Goal: Task Accomplishment & Management: Manage account settings

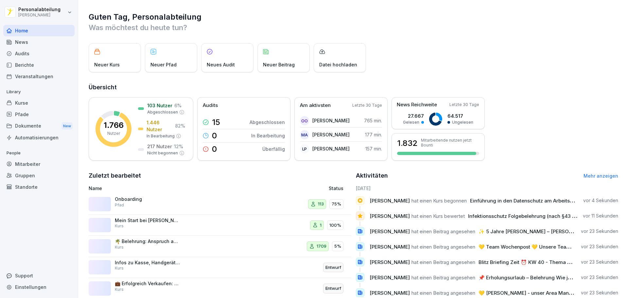
click at [33, 100] on div "Kurse" at bounding box center [38, 102] width 71 height 11
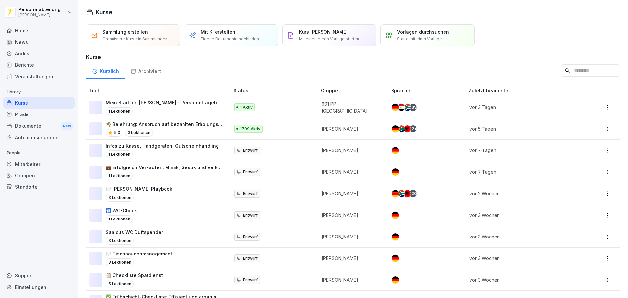
click at [29, 114] on div "Pfade" at bounding box center [38, 114] width 71 height 11
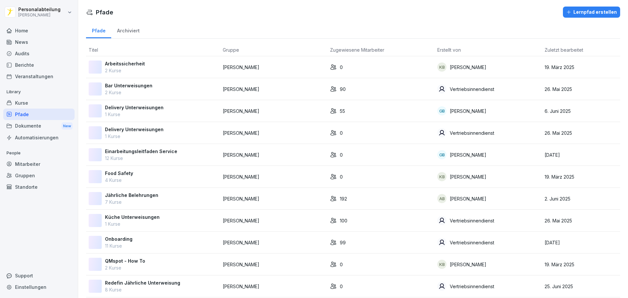
scroll to position [53, 0]
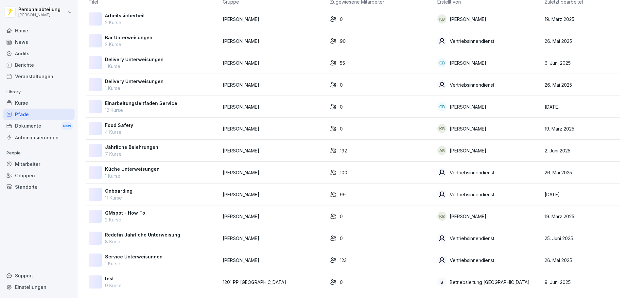
click at [20, 103] on div "Kurse" at bounding box center [38, 102] width 71 height 11
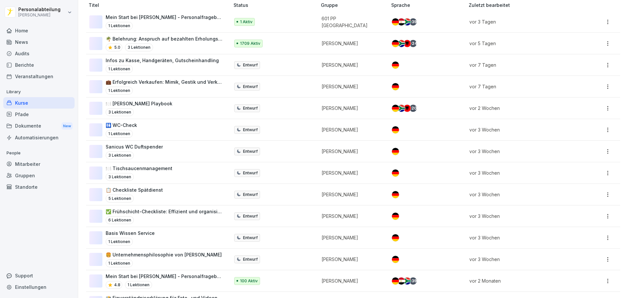
scroll to position [11, 0]
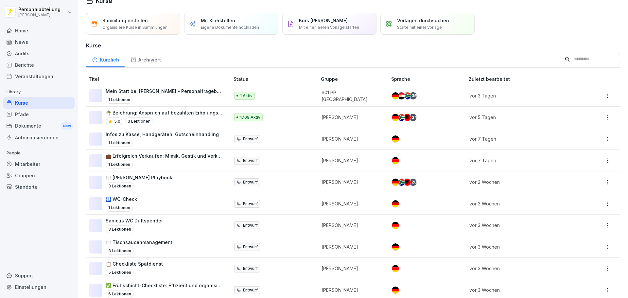
click at [565, 58] on input at bounding box center [591, 59] width 60 height 12
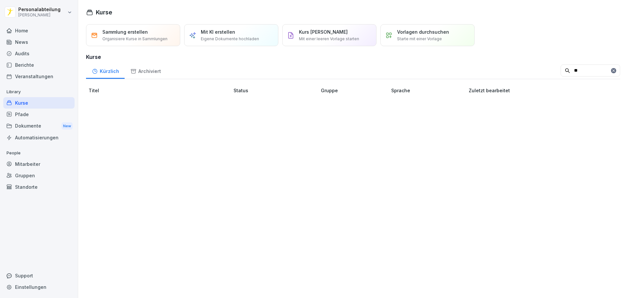
scroll to position [0, 0]
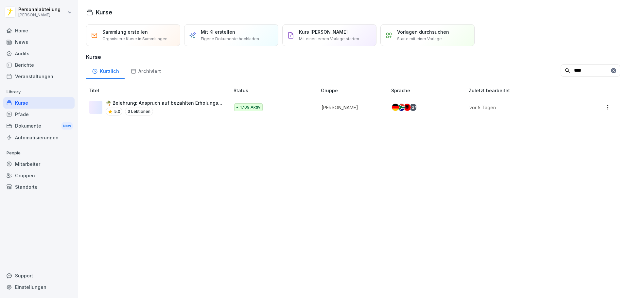
type input "****"
click at [186, 104] on p "🌴 Belehrung: Anspruch auf bezahlten Erholungsurlaub und [PERSON_NAME]" at bounding box center [164, 102] width 117 height 7
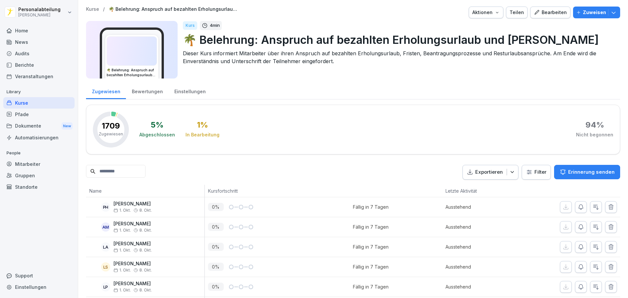
click at [134, 88] on div "Bewertungen" at bounding box center [147, 90] width 43 height 17
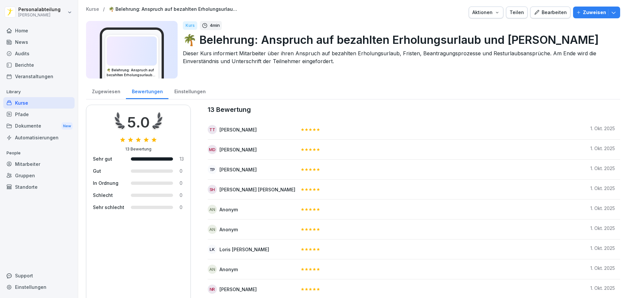
click at [193, 88] on div "Einstellungen" at bounding box center [190, 90] width 43 height 17
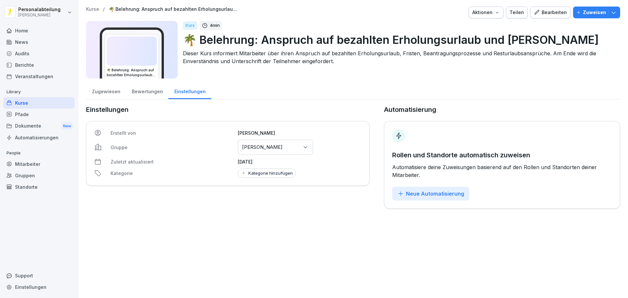
click at [109, 90] on div "Zugewiesen" at bounding box center [106, 90] width 40 height 17
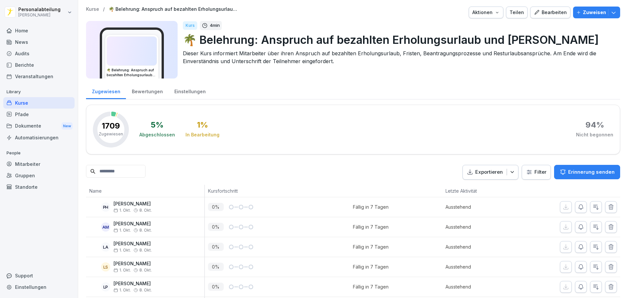
drag, startPoint x: 94, startPoint y: 226, endPoint x: 146, endPoint y: 49, distance: 184.8
click at [141, 170] on input at bounding box center [116, 171] width 60 height 13
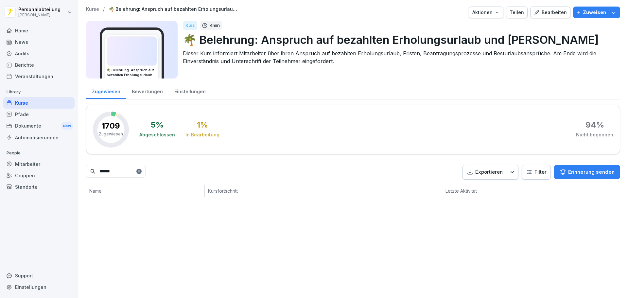
type input "******"
click at [140, 171] on icon at bounding box center [139, 171] width 2 height 2
click at [130, 171] on input at bounding box center [116, 171] width 60 height 13
type input "*********"
click at [140, 172] on icon at bounding box center [139, 171] width 2 height 2
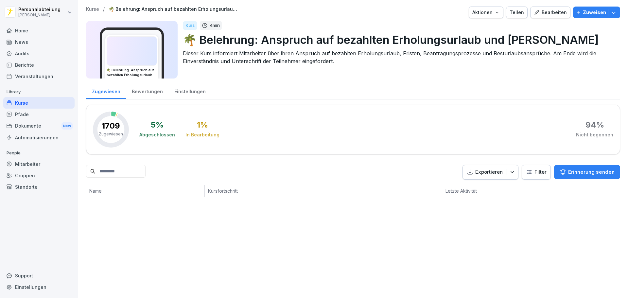
click at [144, 170] on input at bounding box center [116, 171] width 60 height 13
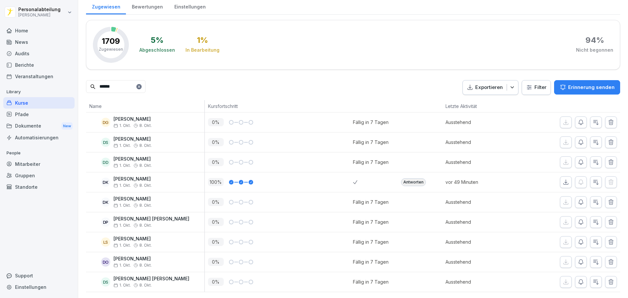
scroll to position [95, 0]
type input "******"
click at [140, 85] on icon at bounding box center [139, 86] width 2 height 2
click at [526, 77] on html "Personalabteilung Peter Pane Home News Audits Berichte Veranstaltungen Library …" at bounding box center [314, 149] width 628 height 298
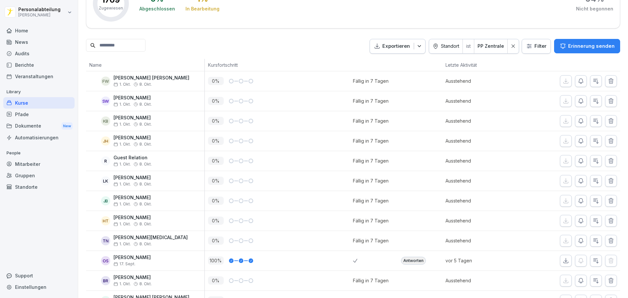
scroll to position [57, 0]
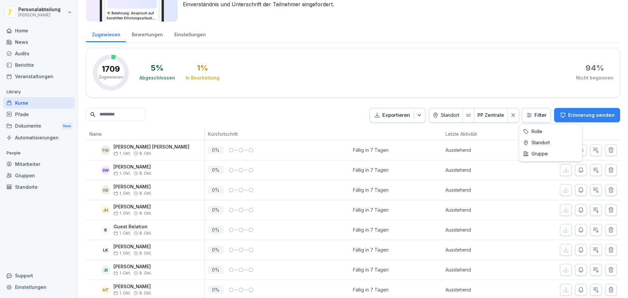
click at [542, 114] on html "Personalabteilung Peter Pane Home News Audits Berichte Veranstaltungen Library …" at bounding box center [314, 149] width 628 height 298
click at [509, 117] on html "Personalabteilung Peter Pane Home News Audits Berichte Veranstaltungen Library …" at bounding box center [314, 149] width 628 height 298
click at [511, 117] on icon at bounding box center [513, 115] width 5 height 5
click at [527, 115] on html "Personalabteilung Peter Pane Home News Audits Berichte Veranstaltungen Library …" at bounding box center [314, 149] width 628 height 298
type input "****"
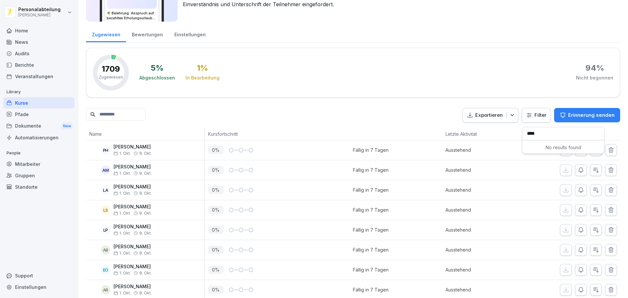
click at [541, 113] on html "Personalabteilung [PERSON_NAME] Home News Audits Berichte Veranstaltungen Libra…" at bounding box center [314, 149] width 628 height 298
click at [540, 117] on html "Personalabteilung [PERSON_NAME] Home News Audits Berichte Veranstaltungen Libra…" at bounding box center [314, 149] width 628 height 298
drag, startPoint x: 537, startPoint y: 118, endPoint x: 539, endPoint y: 123, distance: 4.5
click at [537, 118] on html "Personalabteilung [PERSON_NAME] Home News Audits Berichte Veranstaltungen Libra…" at bounding box center [314, 149] width 628 height 298
click at [539, 119] on html "Personalabteilung [PERSON_NAME] Home News Audits Berichte Veranstaltungen Libra…" at bounding box center [314, 149] width 628 height 298
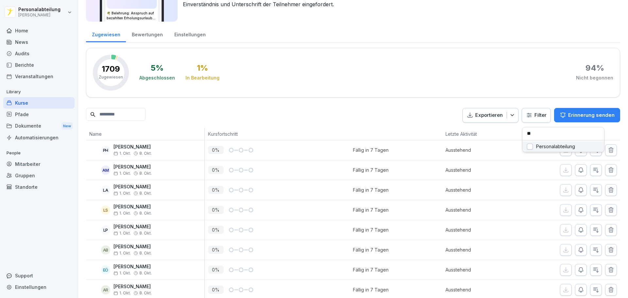
type input "***"
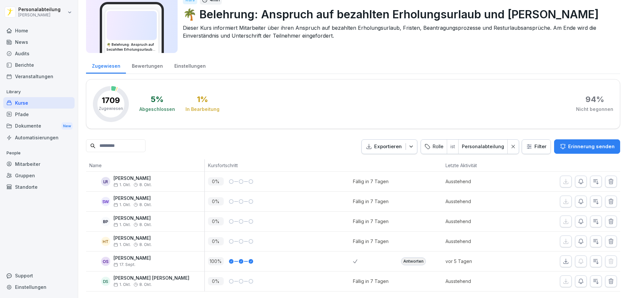
scroll to position [35, 0]
click at [49, 100] on div "Kurse" at bounding box center [38, 102] width 71 height 11
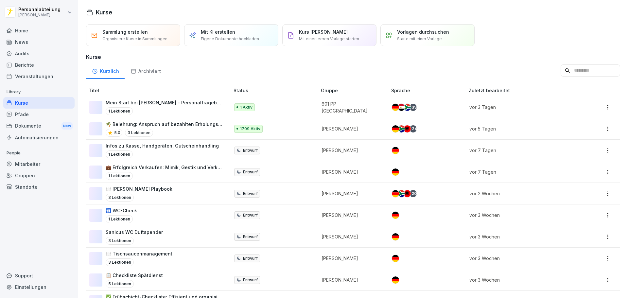
click at [35, 29] on div "Home" at bounding box center [38, 30] width 71 height 11
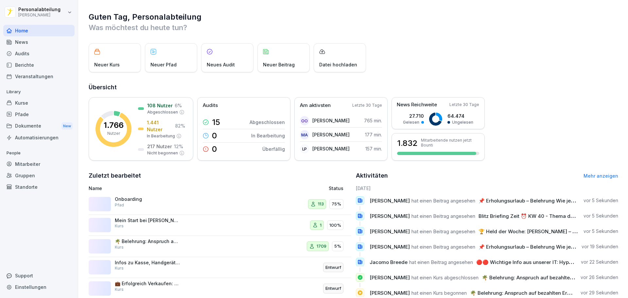
click at [30, 161] on div "Mitarbeiter" at bounding box center [38, 163] width 71 height 11
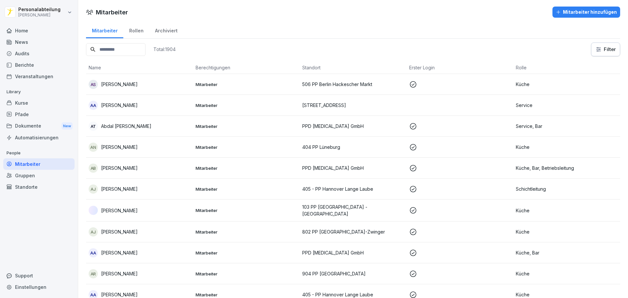
click at [120, 47] on input at bounding box center [116, 49] width 60 height 13
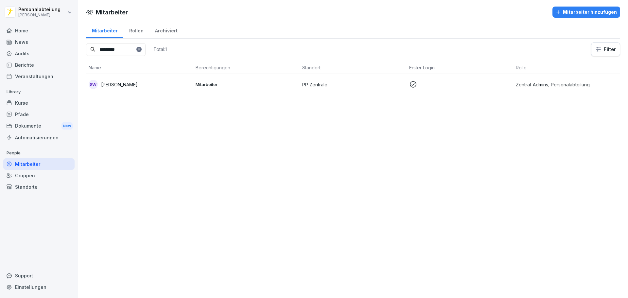
type input "*********"
click at [137, 82] on div "SW Sarah Werner" at bounding box center [140, 84] width 102 height 9
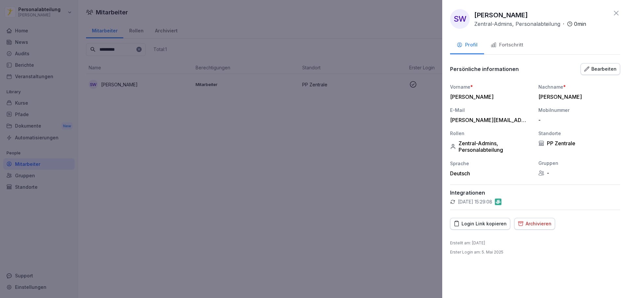
click at [290, 143] on div at bounding box center [314, 149] width 628 height 298
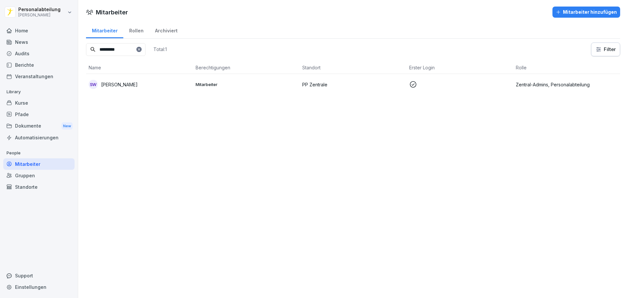
click at [156, 32] on div "Archiviert" at bounding box center [166, 30] width 34 height 17
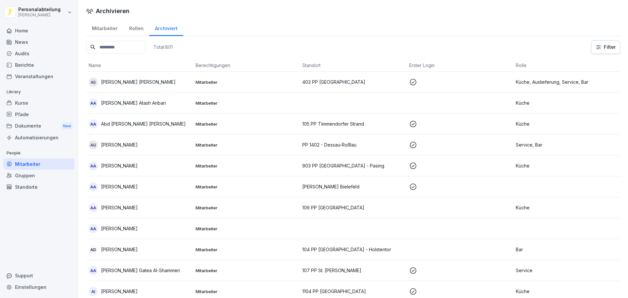
click at [33, 102] on div "Kurse" at bounding box center [38, 102] width 71 height 11
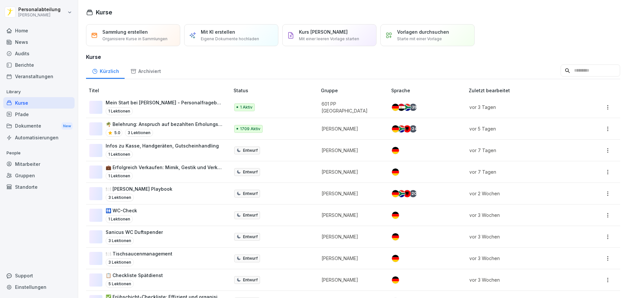
click at [561, 70] on input at bounding box center [591, 70] width 60 height 12
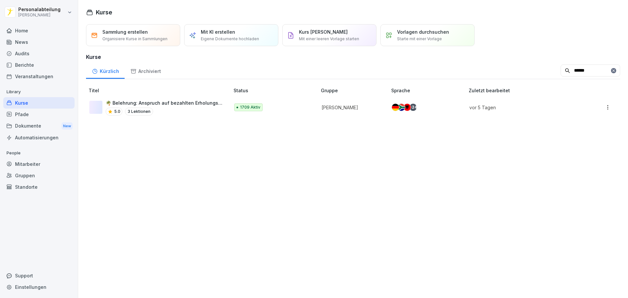
type input "******"
click at [187, 106] on div "🌴 Belehrung: Anspruch auf bezahlten Erholungsurlaub und Fristen 5.0 3 Lektionen" at bounding box center [164, 107] width 117 height 16
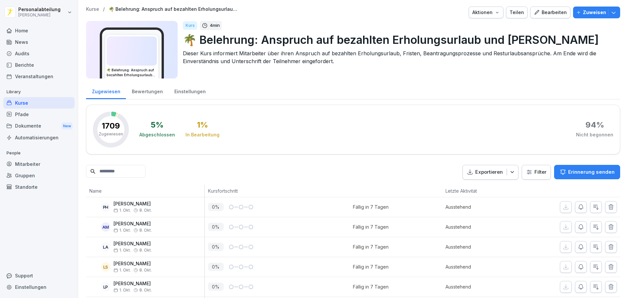
click at [125, 173] on input at bounding box center [116, 171] width 60 height 13
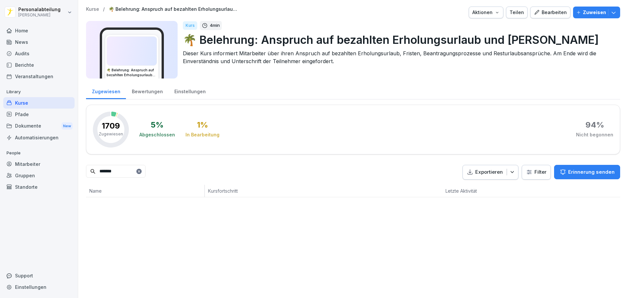
click at [115, 174] on input "*******" at bounding box center [116, 171] width 60 height 13
type input "*****"
click at [141, 170] on icon at bounding box center [139, 171] width 4 height 4
click at [128, 167] on input at bounding box center [116, 171] width 60 height 13
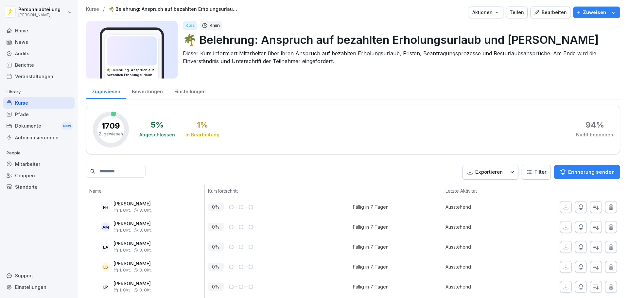
click at [534, 174] on html "Personalabteilung Peter Pane Home News Audits Berichte Veranstaltungen Library …" at bounding box center [314, 149] width 628 height 298
type input "*****"
click at [556, 185] on input "*****" at bounding box center [564, 190] width 82 height 13
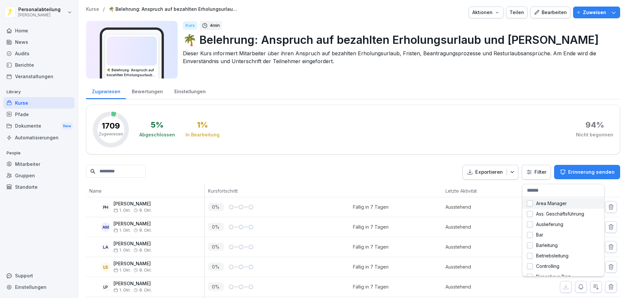
click at [531, 173] on html "Personalabteilung [PERSON_NAME] Home News Audits Berichte Veranstaltungen Libra…" at bounding box center [314, 149] width 628 height 298
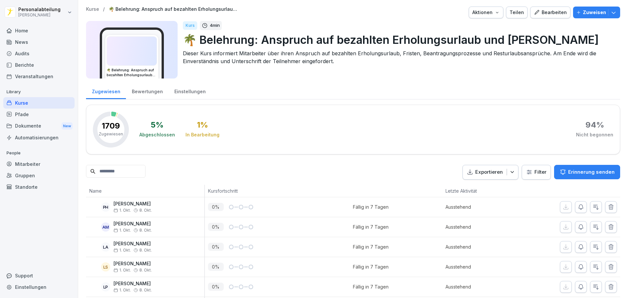
click at [532, 173] on html "Personalabteilung [PERSON_NAME] Home News Audits Berichte Veranstaltungen Libra…" at bounding box center [314, 149] width 628 height 298
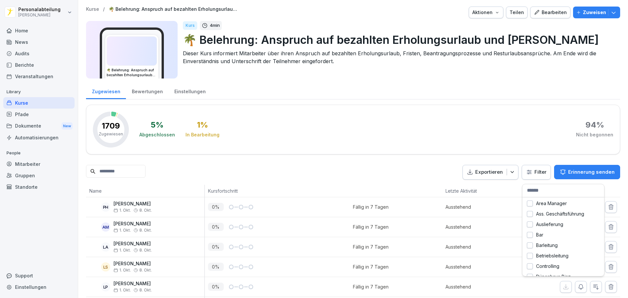
click at [538, 172] on html "Personalabteilung [PERSON_NAME] Home News Audits Berichte Veranstaltungen Libra…" at bounding box center [314, 149] width 628 height 298
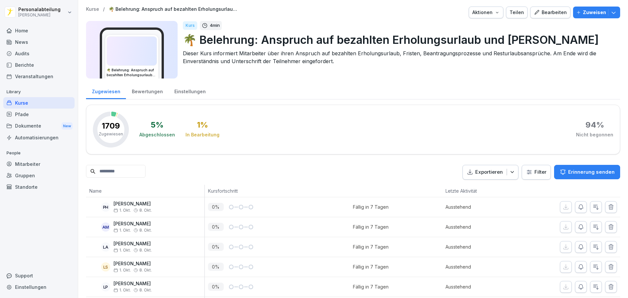
click at [537, 172] on html "Personalabteilung [PERSON_NAME] Home News Audits Berichte Veranstaltungen Libra…" at bounding box center [314, 149] width 628 height 298
type input "***"
click at [537, 172] on html "Personalabteilung Peter Pane Home News Audits Berichte Veranstaltungen Library …" at bounding box center [314, 149] width 628 height 298
type input "***"
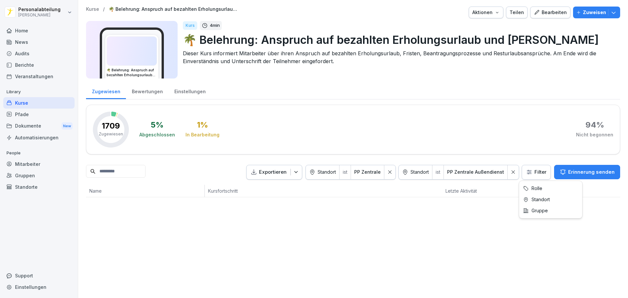
click at [528, 173] on html "Personalabteilung Peter Pane Home News Audits Berichte Veranstaltungen Library …" at bounding box center [314, 149] width 628 height 298
type input "***"
click at [425, 171] on div at bounding box center [420, 172] width 11 height 14
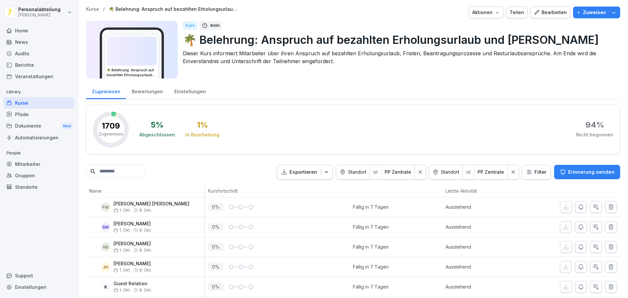
click at [508, 170] on div at bounding box center [513, 172] width 11 height 14
drag, startPoint x: 337, startPoint y: 257, endPoint x: 316, endPoint y: 150, distance: 109.0
click at [175, 92] on div "Einstellungen" at bounding box center [190, 90] width 43 height 17
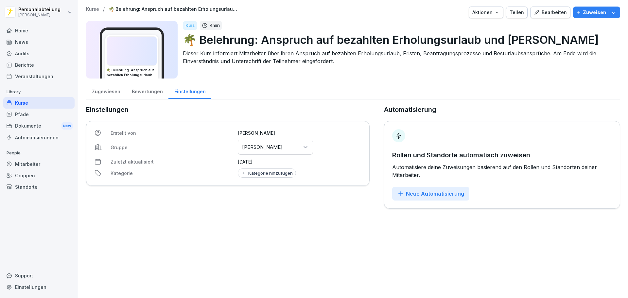
click at [169, 93] on div "Einstellungen" at bounding box center [190, 90] width 43 height 17
click at [142, 89] on div "Bewertungen" at bounding box center [147, 90] width 43 height 17
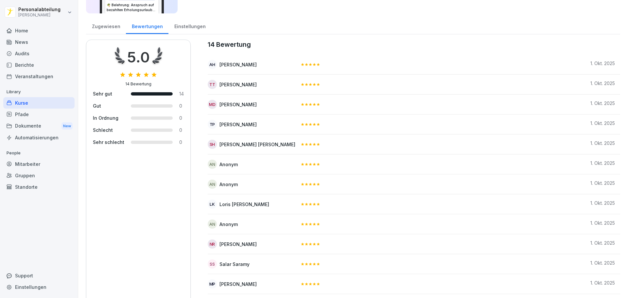
scroll to position [113, 0]
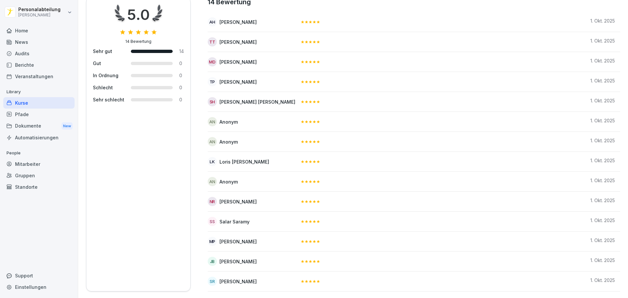
click at [42, 163] on div "Mitarbeiter" at bounding box center [38, 163] width 71 height 11
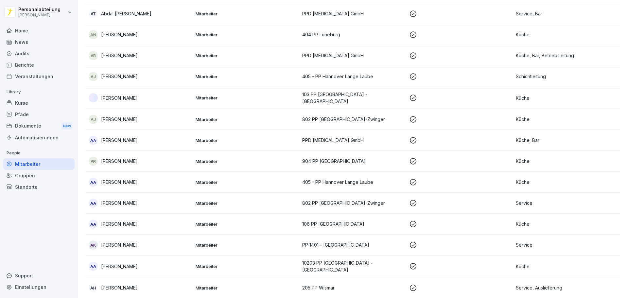
scroll to position [7, 0]
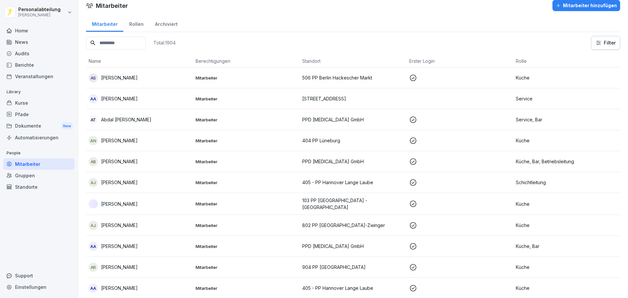
click at [37, 175] on div "Gruppen" at bounding box center [38, 175] width 71 height 11
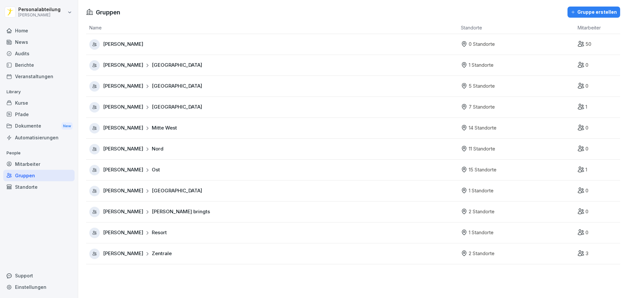
click at [32, 140] on div "Automatisierungen" at bounding box center [38, 137] width 71 height 11
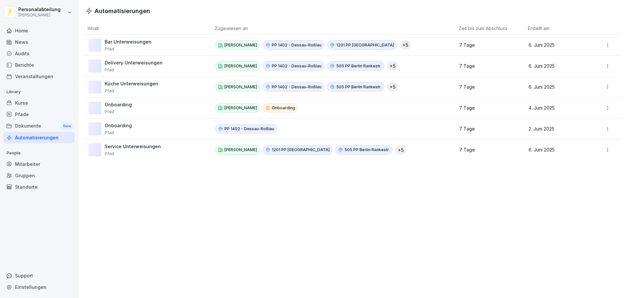
click at [24, 104] on div "Kurse" at bounding box center [38, 102] width 71 height 11
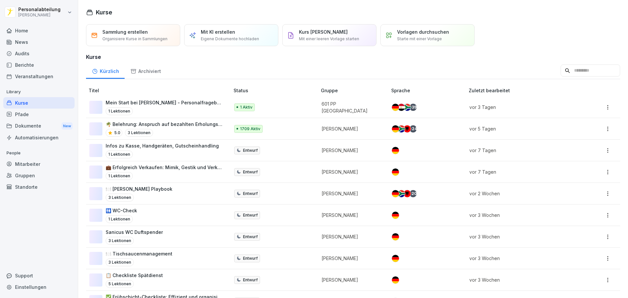
click at [561, 71] on input at bounding box center [591, 70] width 60 height 12
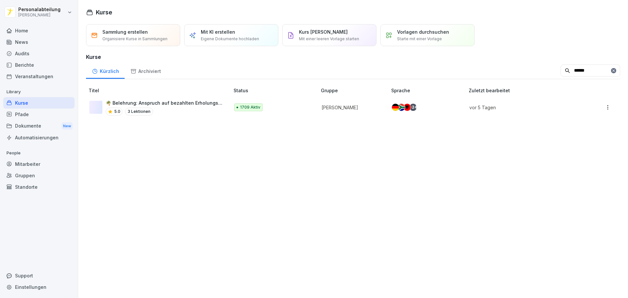
type input "******"
click at [197, 101] on p "🌴 Belehrung: Anspruch auf bezahlten Erholungsurlaub und [PERSON_NAME]" at bounding box center [164, 102] width 117 height 7
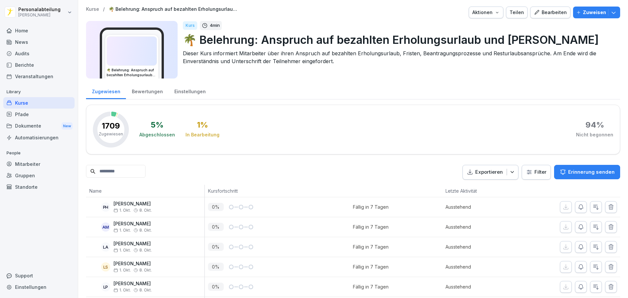
drag, startPoint x: 321, startPoint y: 61, endPoint x: 342, endPoint y: 104, distance: 48.0
click at [363, 112] on div "5 % Abgeschlossen 1 % In Bearbeitung 94 % Nicht begonnen" at bounding box center [376, 130] width 474 height 36
click at [594, 208] on icon "button" at bounding box center [596, 207] width 5 height 5
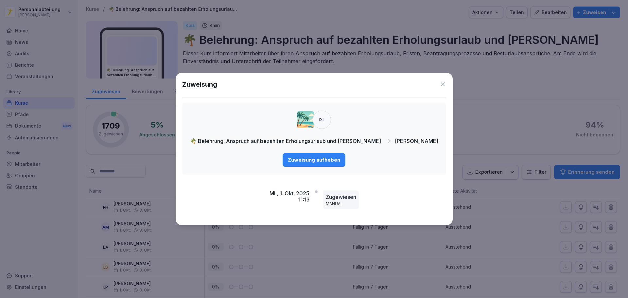
click at [440, 83] on icon at bounding box center [443, 84] width 7 height 7
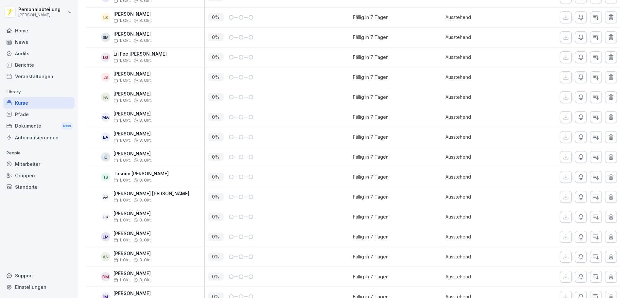
drag, startPoint x: 389, startPoint y: 152, endPoint x: 376, endPoint y: 187, distance: 37.8
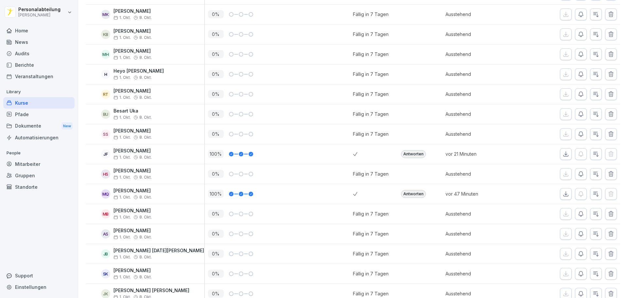
drag, startPoint x: 336, startPoint y: 163, endPoint x: 179, endPoint y: 44, distance: 196.9
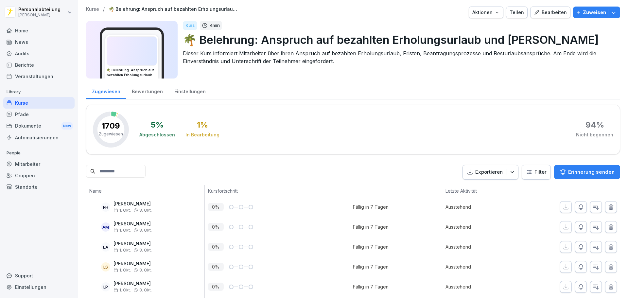
click at [522, 168] on div "Filter" at bounding box center [536, 172] width 29 height 15
click at [528, 169] on html "Personalabteilung [PERSON_NAME] Home News Audits Berichte Veranstaltungen Libra…" at bounding box center [314, 149] width 628 height 298
type input "**"
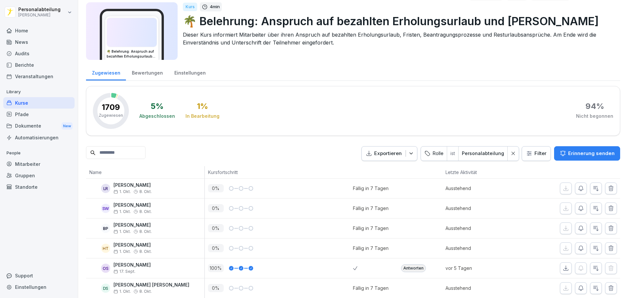
scroll to position [35, 0]
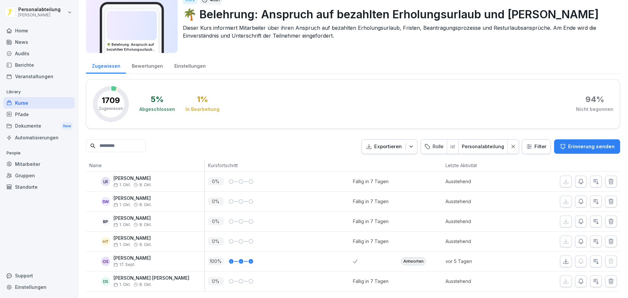
click at [593, 278] on icon "button" at bounding box center [596, 281] width 7 height 7
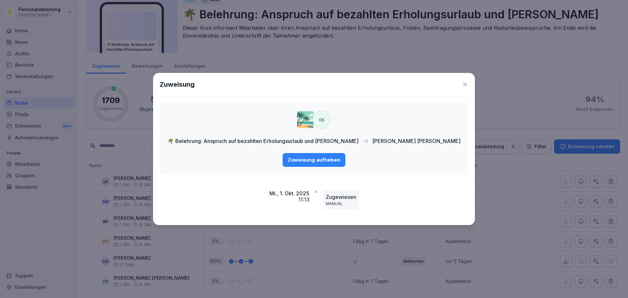
click at [462, 83] on icon at bounding box center [465, 84] width 7 height 7
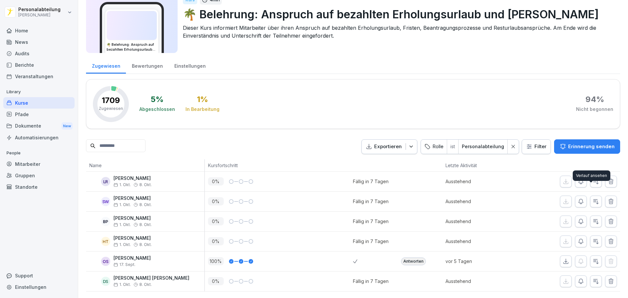
click at [593, 198] on icon "button" at bounding box center [596, 201] width 7 height 7
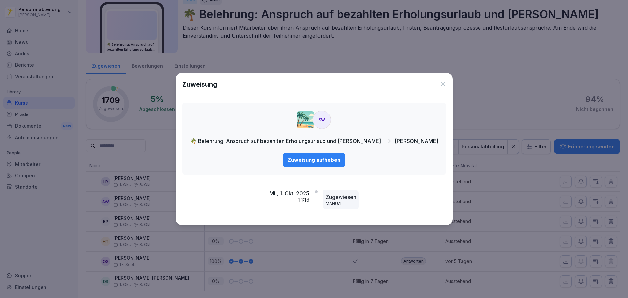
drag, startPoint x: 426, startPoint y: 85, endPoint x: 418, endPoint y: 91, distance: 9.8
click at [440, 84] on icon at bounding box center [443, 84] width 7 height 7
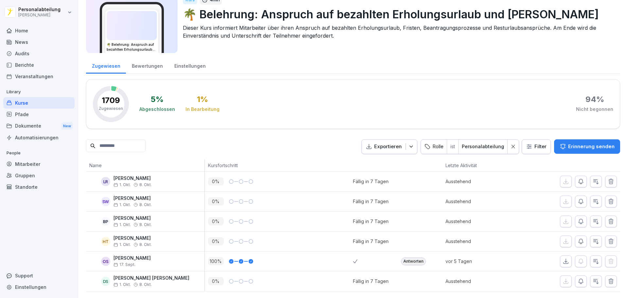
click at [593, 178] on icon "button" at bounding box center [596, 181] width 7 height 7
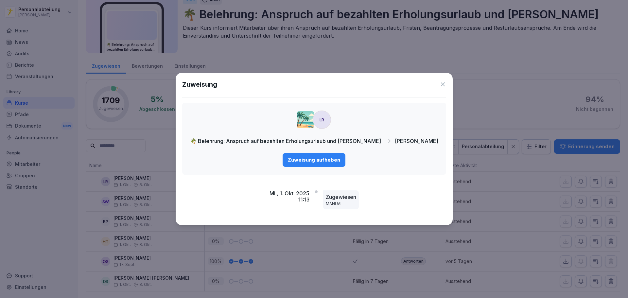
click at [440, 84] on icon at bounding box center [443, 84] width 7 height 7
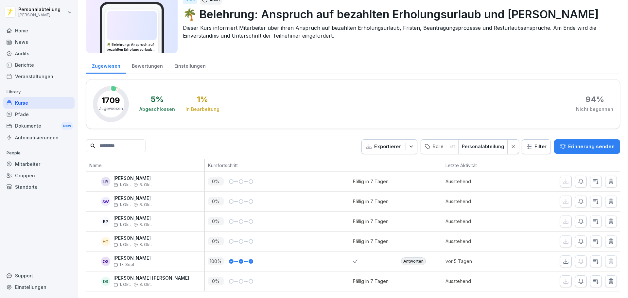
click at [593, 238] on icon "button" at bounding box center [596, 241] width 7 height 7
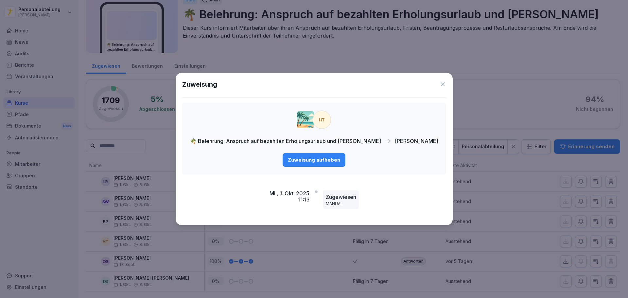
click at [440, 86] on icon at bounding box center [443, 84] width 7 height 7
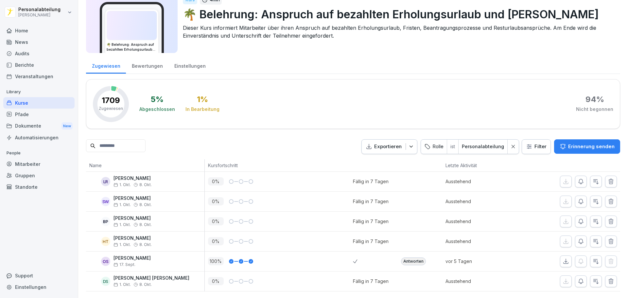
click at [593, 258] on icon "button" at bounding box center [596, 261] width 7 height 7
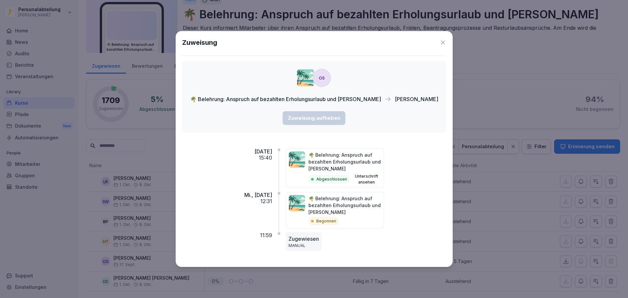
click at [440, 44] on icon at bounding box center [443, 42] width 7 height 7
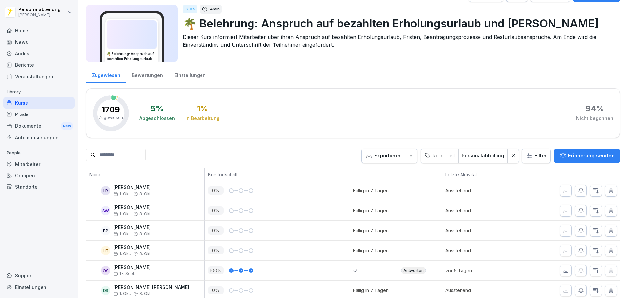
scroll to position [0, 0]
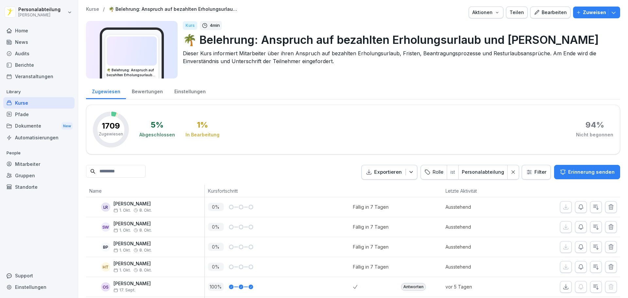
click at [594, 15] on p "Zuweisen" at bounding box center [594, 12] width 23 height 7
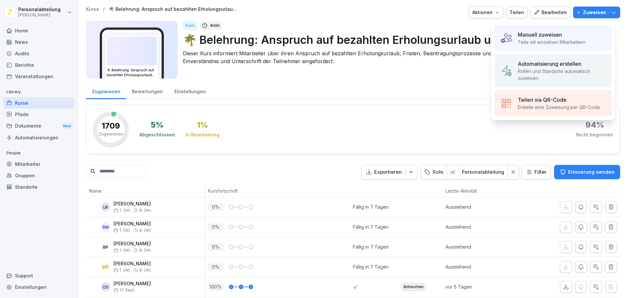
click at [523, 41] on p "Teile mit einzelnen Mitarbeitern" at bounding box center [552, 42] width 68 height 7
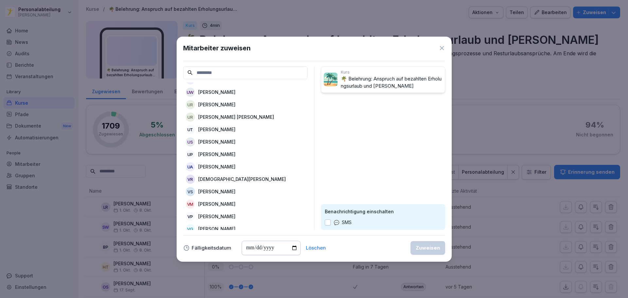
scroll to position [23536, 0]
click at [245, 73] on input at bounding box center [245, 72] width 124 height 13
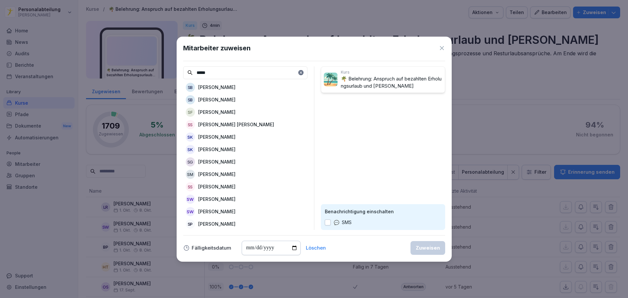
scroll to position [0, 0]
type input "*"
click at [443, 50] on icon at bounding box center [442, 48] width 4 height 4
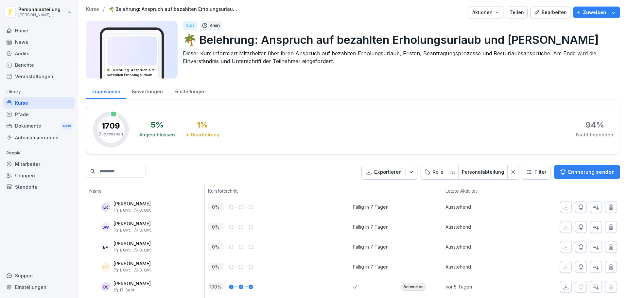
click at [41, 287] on div "Einstellungen" at bounding box center [38, 286] width 71 height 11
select select "**"
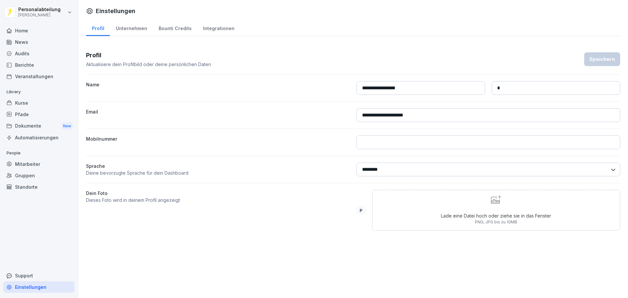
click at [184, 27] on div "Bounti Credits" at bounding box center [175, 27] width 45 height 17
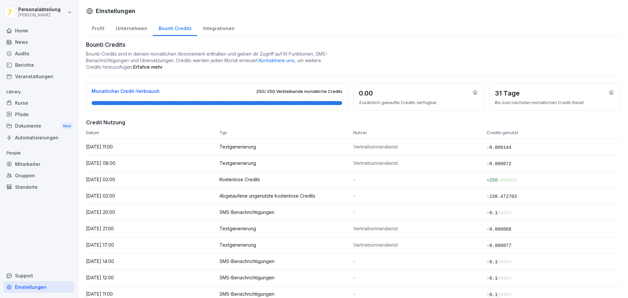
click at [28, 104] on div "Kurse" at bounding box center [38, 102] width 71 height 11
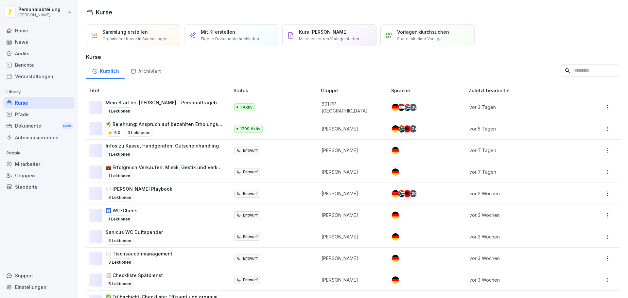
click at [565, 65] on input at bounding box center [591, 70] width 60 height 12
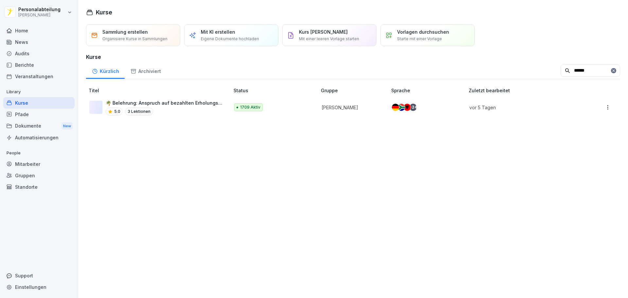
type input "******"
click at [205, 101] on p "🌴 Belehrung: Anspruch auf bezahlten Erholungsurlaub und [PERSON_NAME]" at bounding box center [164, 102] width 117 height 7
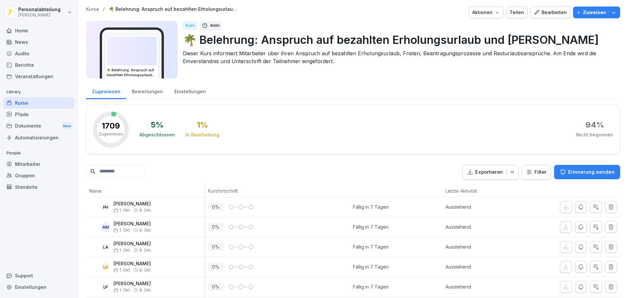
click at [37, 32] on div "Home" at bounding box center [38, 30] width 71 height 11
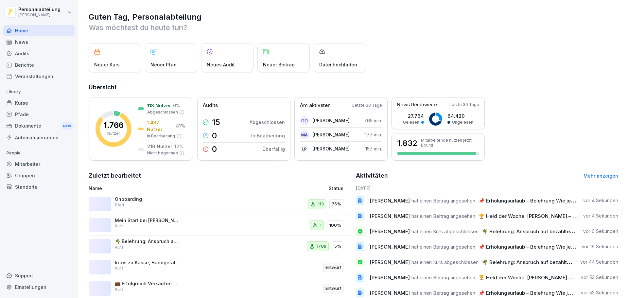
click at [39, 44] on div "News" at bounding box center [38, 41] width 71 height 11
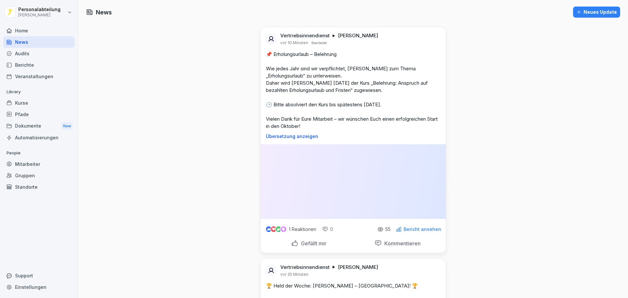
click at [31, 104] on div "Kurse" at bounding box center [38, 102] width 71 height 11
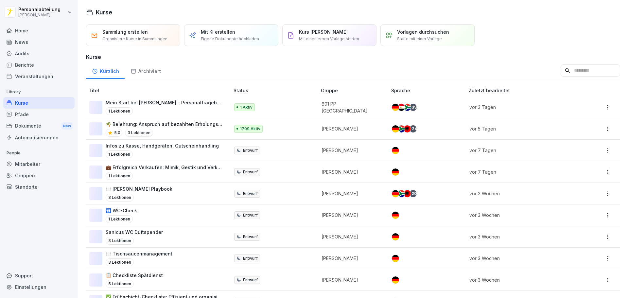
click at [567, 74] on input at bounding box center [591, 70] width 60 height 12
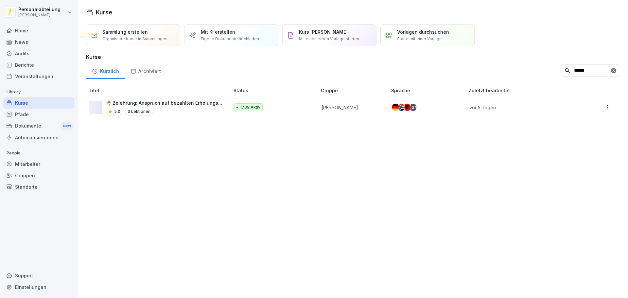
type input "******"
click at [181, 103] on p "🌴 Belehrung: Anspruch auf bezahlten Erholungsurlaub und [PERSON_NAME]" at bounding box center [164, 102] width 117 height 7
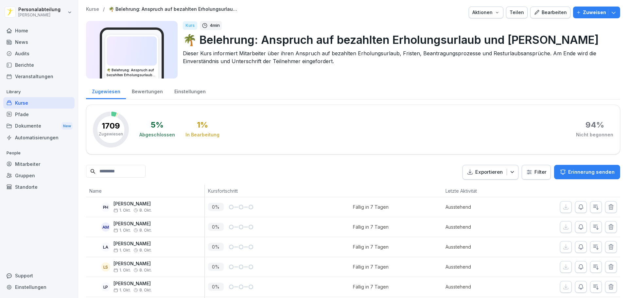
click at [120, 171] on input at bounding box center [116, 171] width 60 height 13
click at [536, 172] on html "Personalabteilung [PERSON_NAME] Home News Audits Berichte Veranstaltungen Libra…" at bounding box center [314, 149] width 628 height 298
type input "*****"
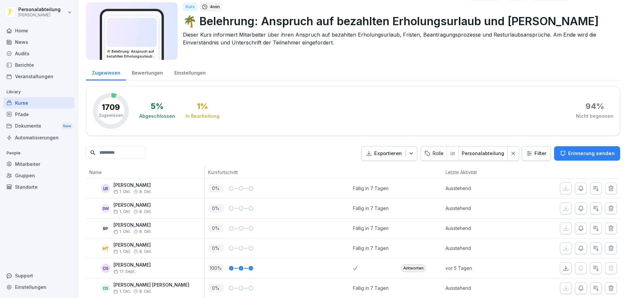
scroll to position [35, 0]
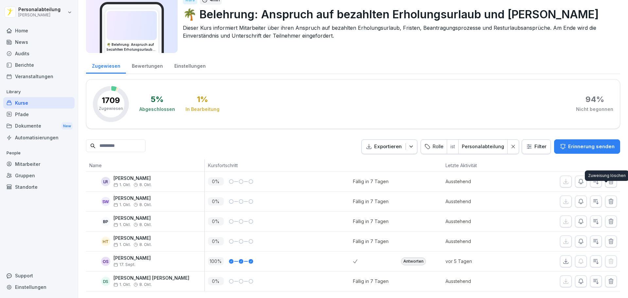
click at [611, 196] on button "button" at bounding box center [611, 202] width 12 height 12
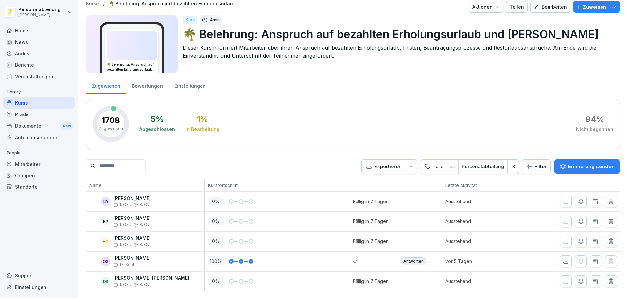
click at [608, 278] on icon "button" at bounding box center [611, 281] width 7 height 7
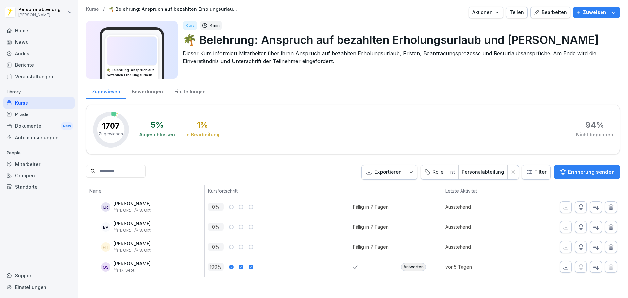
scroll to position [0, 0]
click at [511, 174] on icon at bounding box center [513, 172] width 5 height 5
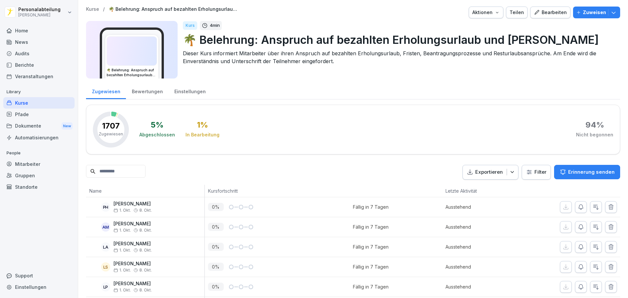
click at [536, 171] on html "Personalabteilung [PERSON_NAME] Home News Audits Berichte Veranstaltungen Libra…" at bounding box center [314, 149] width 628 height 298
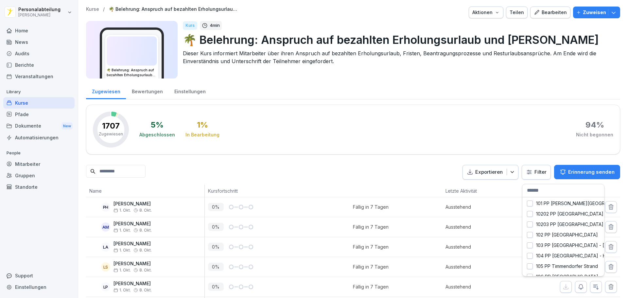
click at [543, 190] on input "text" at bounding box center [564, 190] width 82 height 13
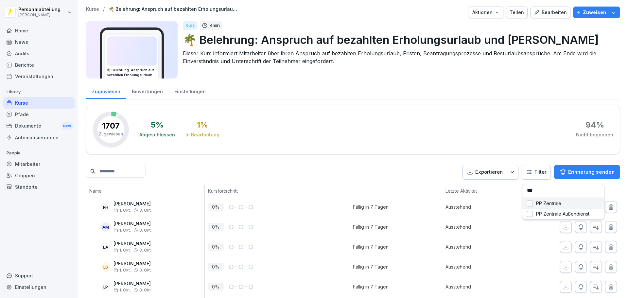
type input "****"
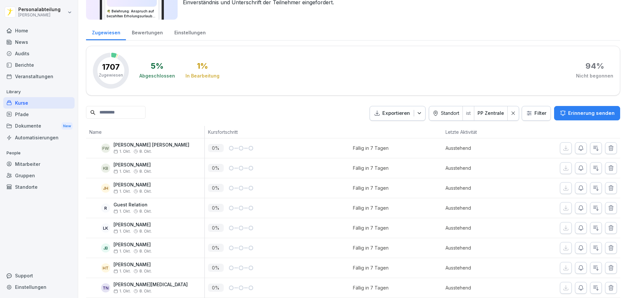
scroll to position [115, 0]
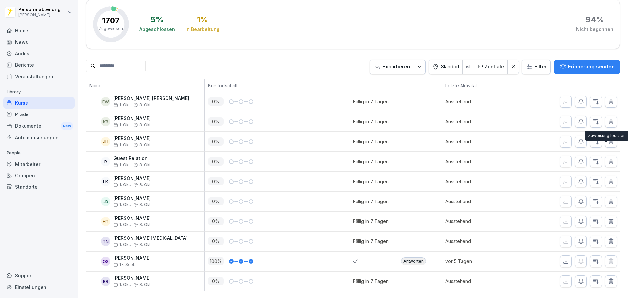
click at [608, 156] on button "button" at bounding box center [611, 162] width 12 height 12
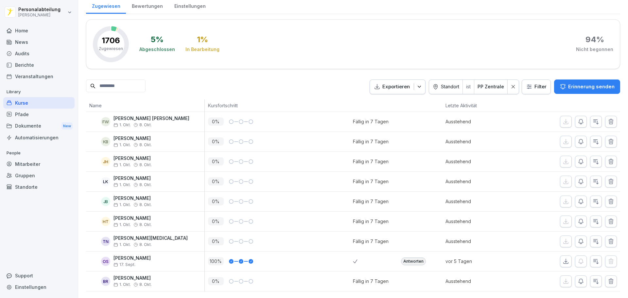
scroll to position [95, 0]
click at [19, 99] on div "Kurse" at bounding box center [38, 102] width 71 height 11
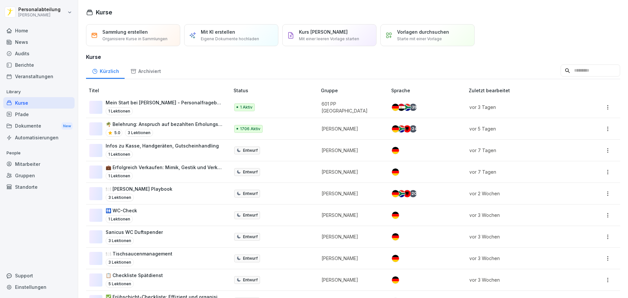
drag, startPoint x: 498, startPoint y: 58, endPoint x: 494, endPoint y: -22, distance: 79.6
click at [28, 29] on div "Home" at bounding box center [38, 30] width 71 height 11
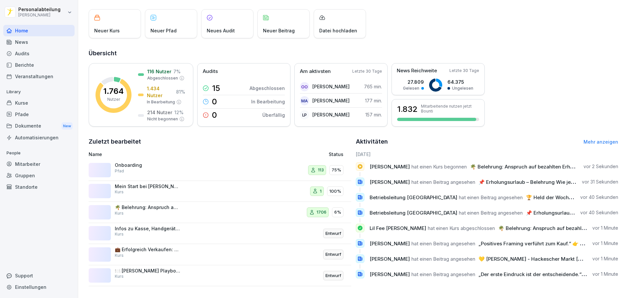
scroll to position [39, 0]
click at [24, 41] on div "News" at bounding box center [38, 41] width 71 height 11
